Goal: Task Accomplishment & Management: Use online tool/utility

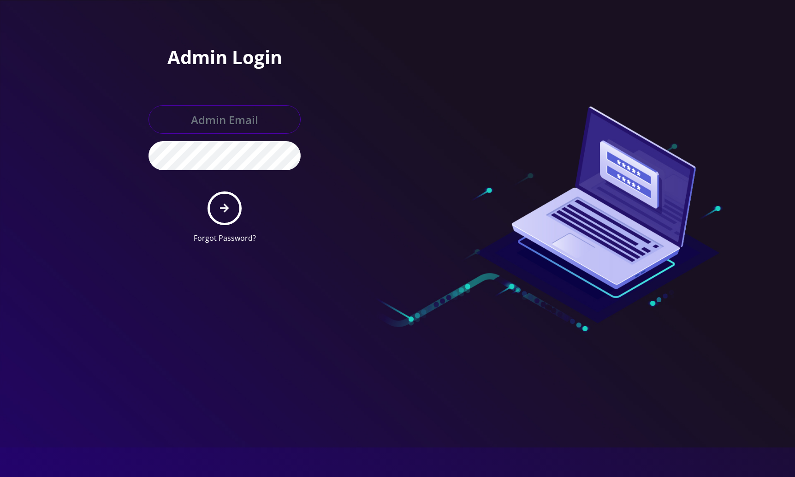
type input "[EMAIL_ADDRESS][DOMAIN_NAME]"
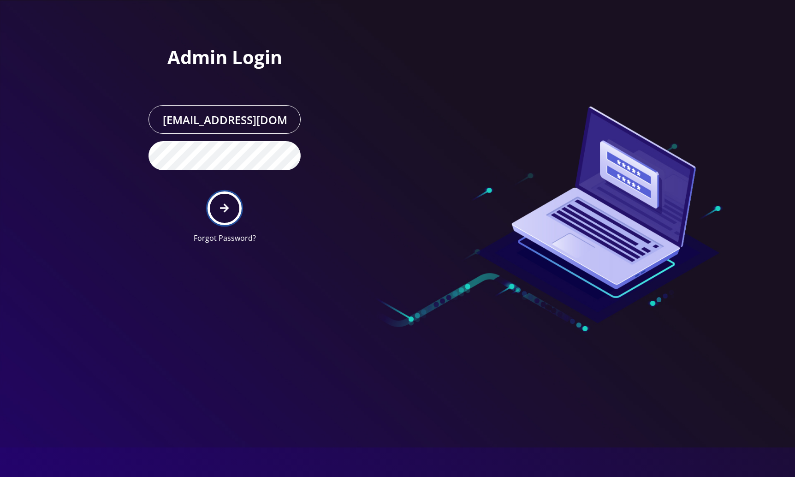
click at [220, 203] on icon "submit" at bounding box center [224, 208] width 9 height 10
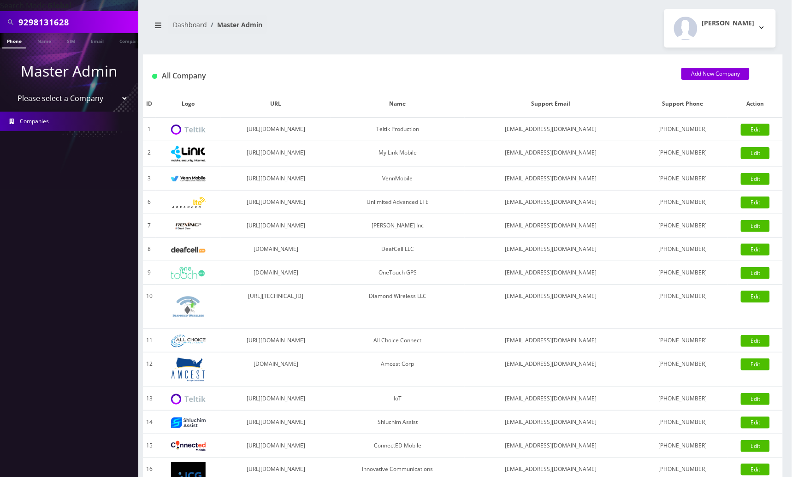
scroll to position [0, 5]
click at [98, 22] on input "9298131628" at bounding box center [77, 22] width 118 height 18
paste input "7453492"
type input "9297453492"
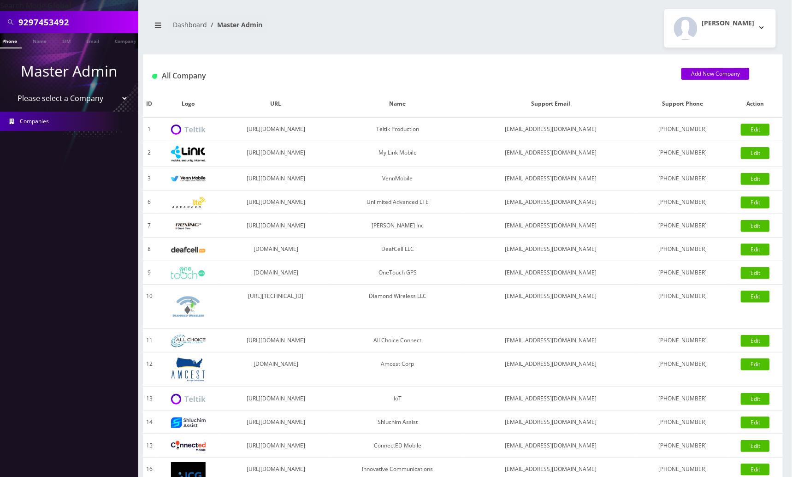
click at [13, 42] on link "Phone" at bounding box center [10, 40] width 24 height 15
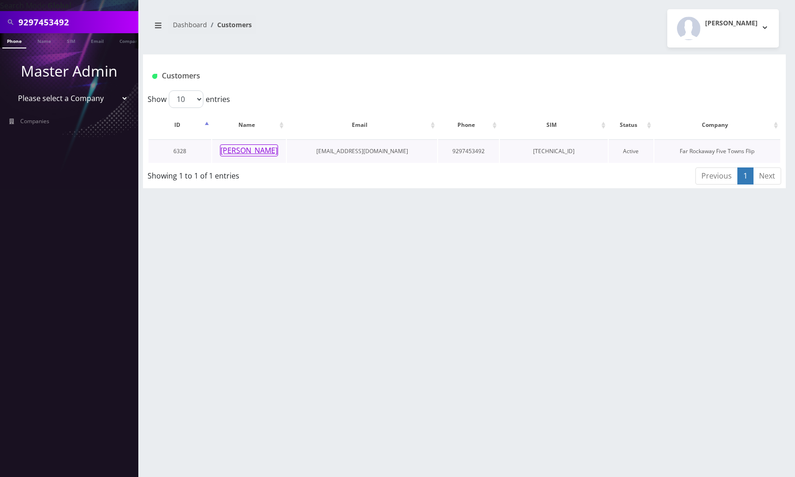
click at [244, 154] on button "[PERSON_NAME]" at bounding box center [249, 150] width 58 height 12
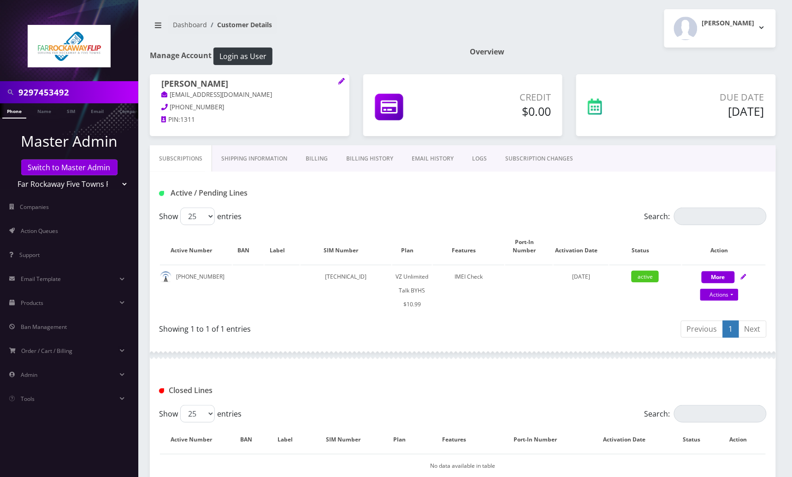
click at [61, 91] on input "9297453492" at bounding box center [77, 92] width 118 height 18
